Goal: Transaction & Acquisition: Download file/media

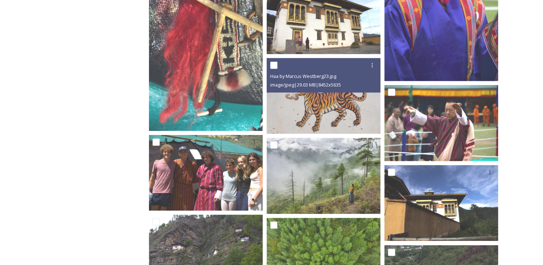
scroll to position [4580, 0]
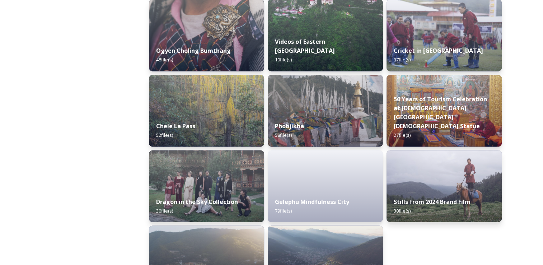
scroll to position [1210, 0]
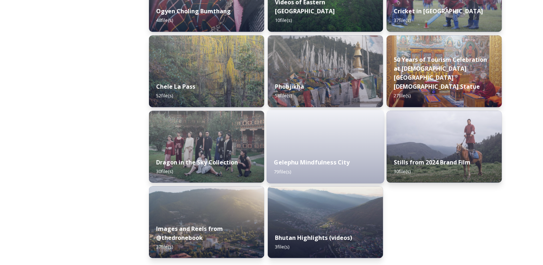
click at [330, 153] on div "Gelephu Mindfulness City 79 file(s)" at bounding box center [325, 166] width 117 height 33
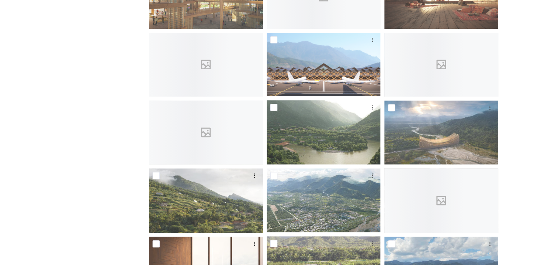
scroll to position [240, 0]
drag, startPoint x: 142, startPoint y: 94, endPoint x: 176, endPoint y: 99, distance: 34.2
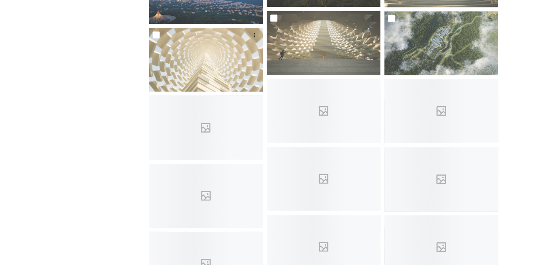
scroll to position [1415, 0]
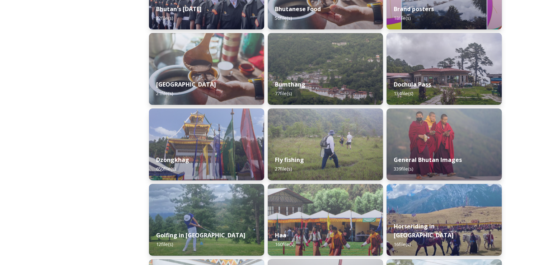
scroll to position [234, 0]
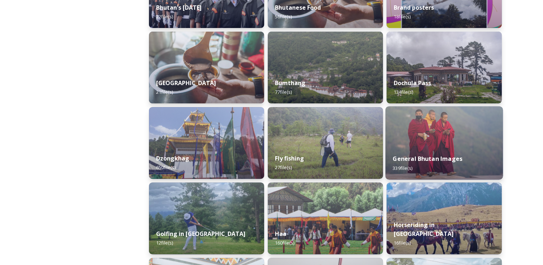
click at [419, 141] on img at bounding box center [443, 142] width 117 height 73
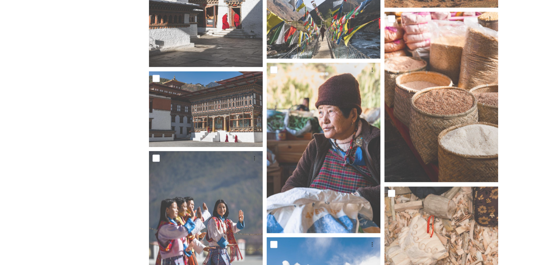
scroll to position [9597, 0]
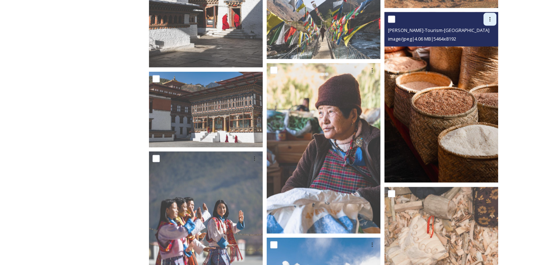
click at [488, 19] on icon at bounding box center [490, 20] width 6 height 6
click at [483, 46] on span "Download" at bounding box center [481, 49] width 22 height 7
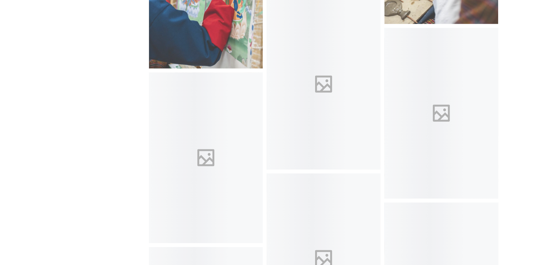
scroll to position [10356, 0]
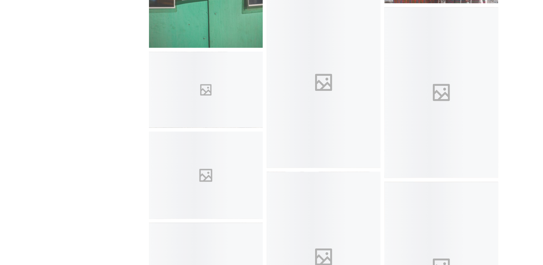
scroll to position [11488, 0]
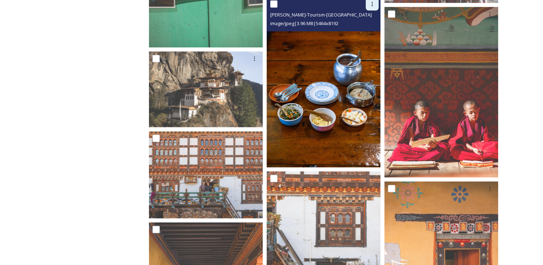
click at [373, 3] on icon at bounding box center [372, 4] width 6 height 6
click at [368, 34] on span "Download" at bounding box center [364, 33] width 22 height 7
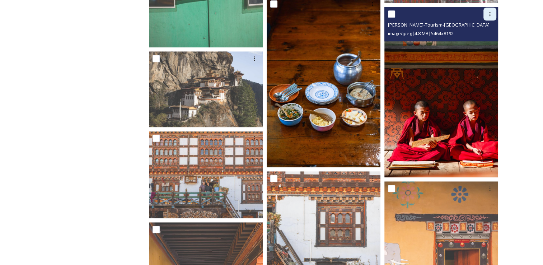
click at [488, 15] on icon at bounding box center [490, 14] width 6 height 6
click at [484, 42] on span "Download" at bounding box center [481, 43] width 22 height 7
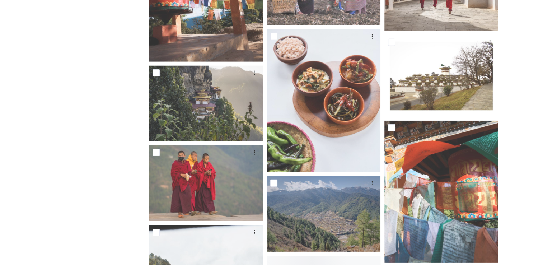
scroll to position [13016, 0]
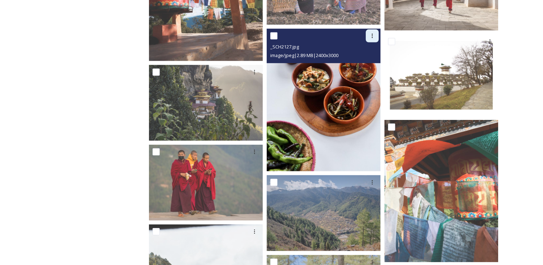
click at [372, 35] on icon at bounding box center [372, 36] width 6 height 6
click at [367, 65] on span "Download" at bounding box center [364, 65] width 22 height 7
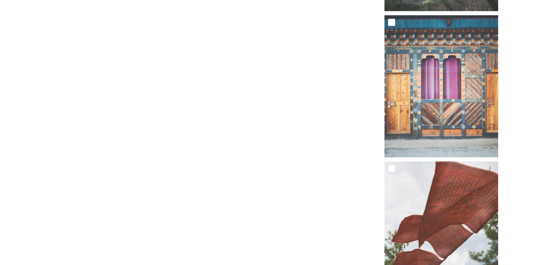
scroll to position [14347, 0]
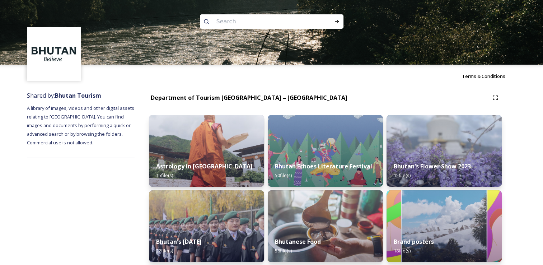
click at [132, 110] on span "A library of images, videos and other digital assets relating to [GEOGRAPHIC_DA…" at bounding box center [81, 125] width 108 height 41
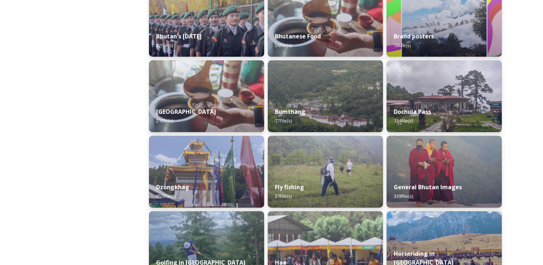
scroll to position [206, 0]
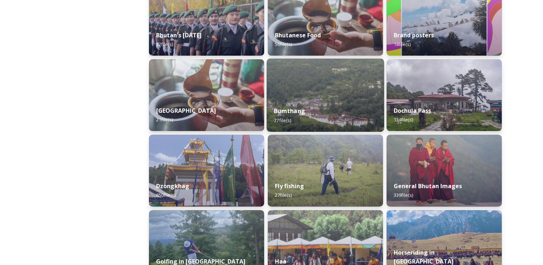
click at [291, 94] on img at bounding box center [325, 94] width 117 height 73
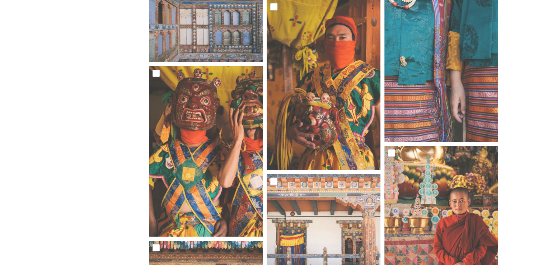
scroll to position [2678, 0]
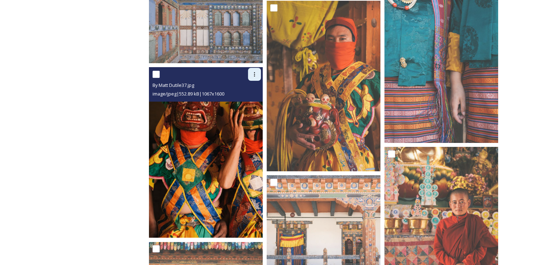
click at [254, 76] on icon at bounding box center [255, 74] width 6 height 6
click at [244, 100] on span "Download" at bounding box center [246, 103] width 22 height 7
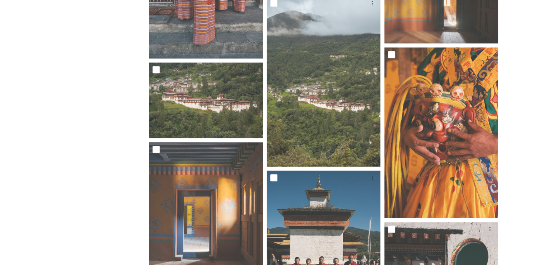
scroll to position [3032, 0]
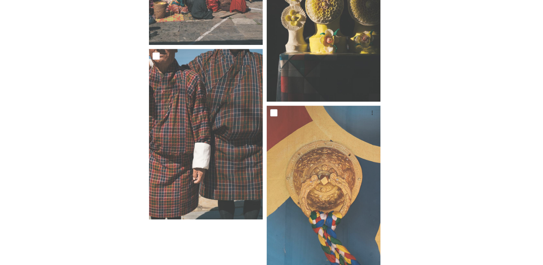
scroll to position [3473, 0]
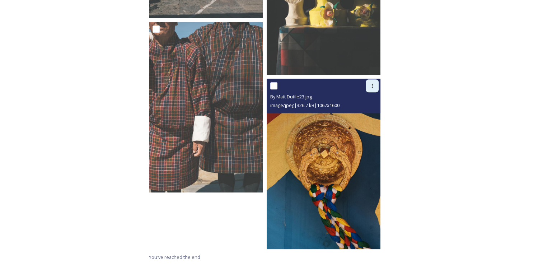
click at [372, 84] on icon at bounding box center [372, 86] width 1 height 4
click at [363, 116] on span "Download" at bounding box center [364, 115] width 22 height 7
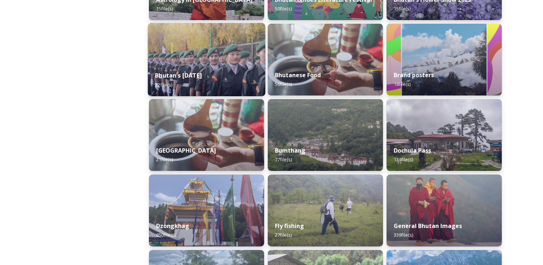
scroll to position [169, 0]
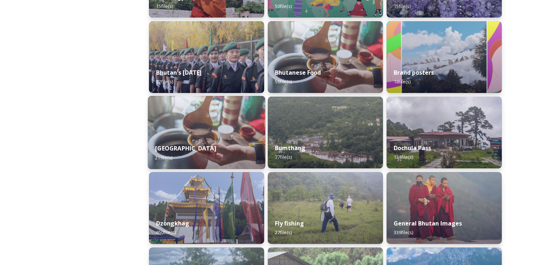
click at [212, 143] on div "[GEOGRAPHIC_DATA] 21 file(s)" at bounding box center [206, 152] width 117 height 33
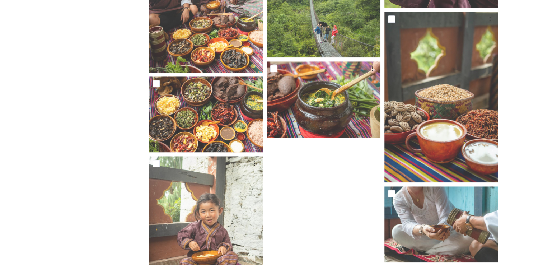
scroll to position [647, 0]
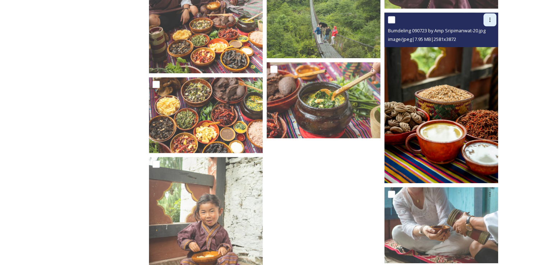
click at [490, 19] on icon at bounding box center [490, 20] width 6 height 6
click at [480, 47] on span "Download" at bounding box center [481, 49] width 22 height 7
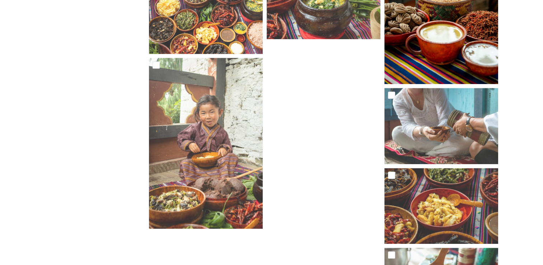
scroll to position [821, 0]
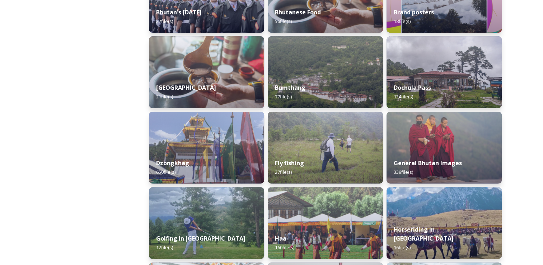
scroll to position [230, 0]
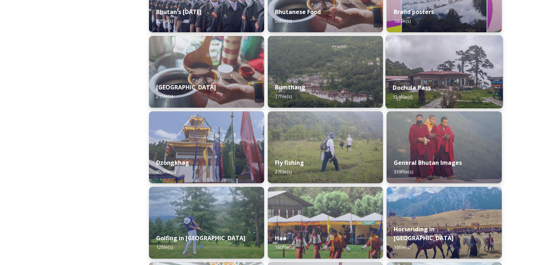
click at [412, 70] on img at bounding box center [443, 71] width 117 height 73
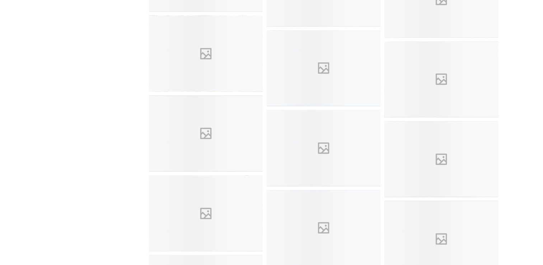
scroll to position [1416, 0]
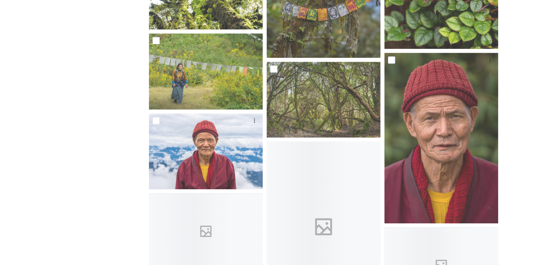
scroll to position [3164, 0]
